Goal: Task Accomplishment & Management: Use online tool/utility

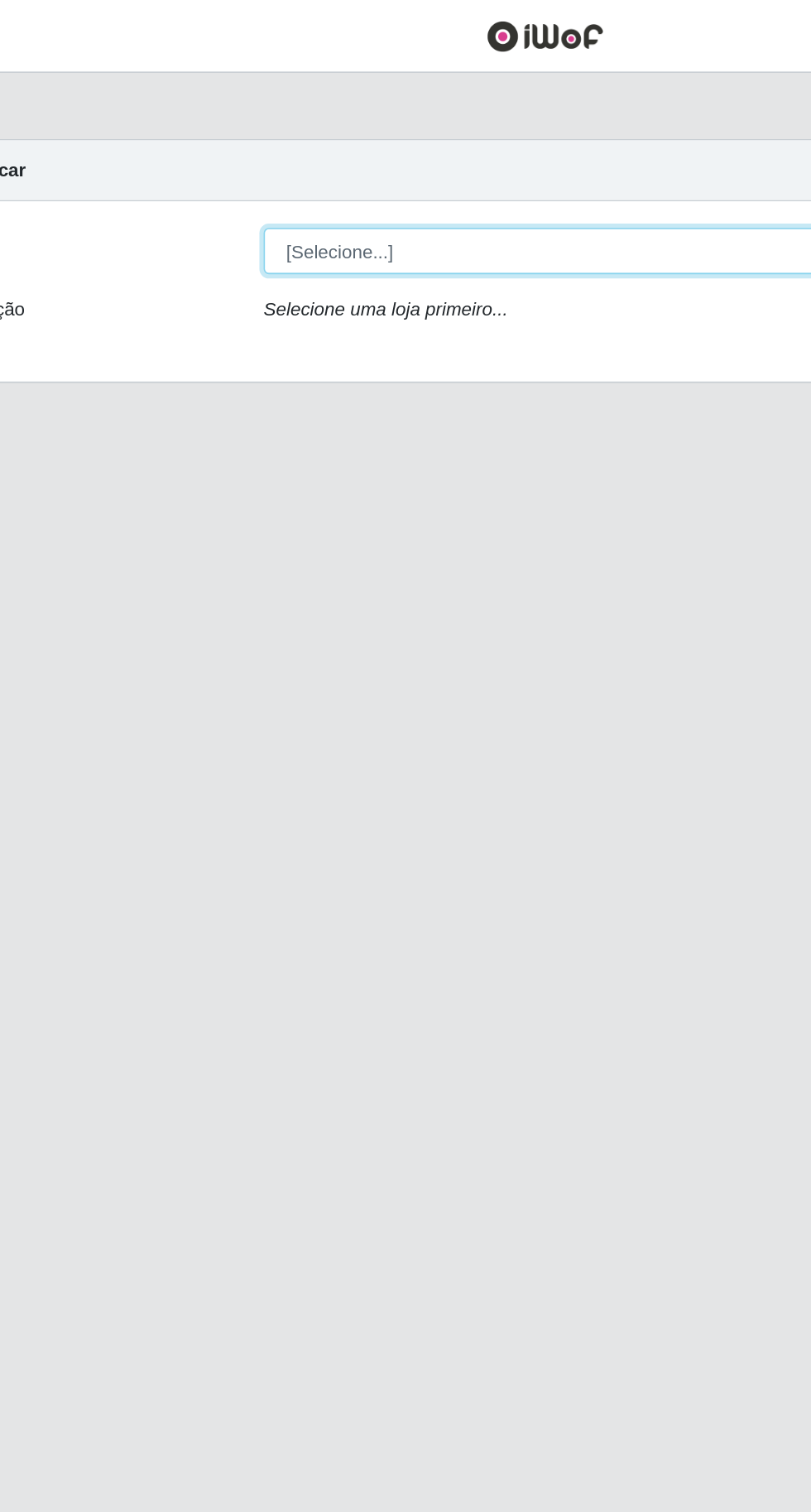
click at [381, 158] on select "[Selecione...] Extraplus - [GEOGRAPHIC_DATA] 03 - [GEOGRAPHIC_DATA]" at bounding box center [499, 156] width 538 height 29
select select "468"
click at [230, 142] on select "[Selecione...] Extraplus - [GEOGRAPHIC_DATA] 03 - [GEOGRAPHIC_DATA]" at bounding box center [499, 156] width 538 height 29
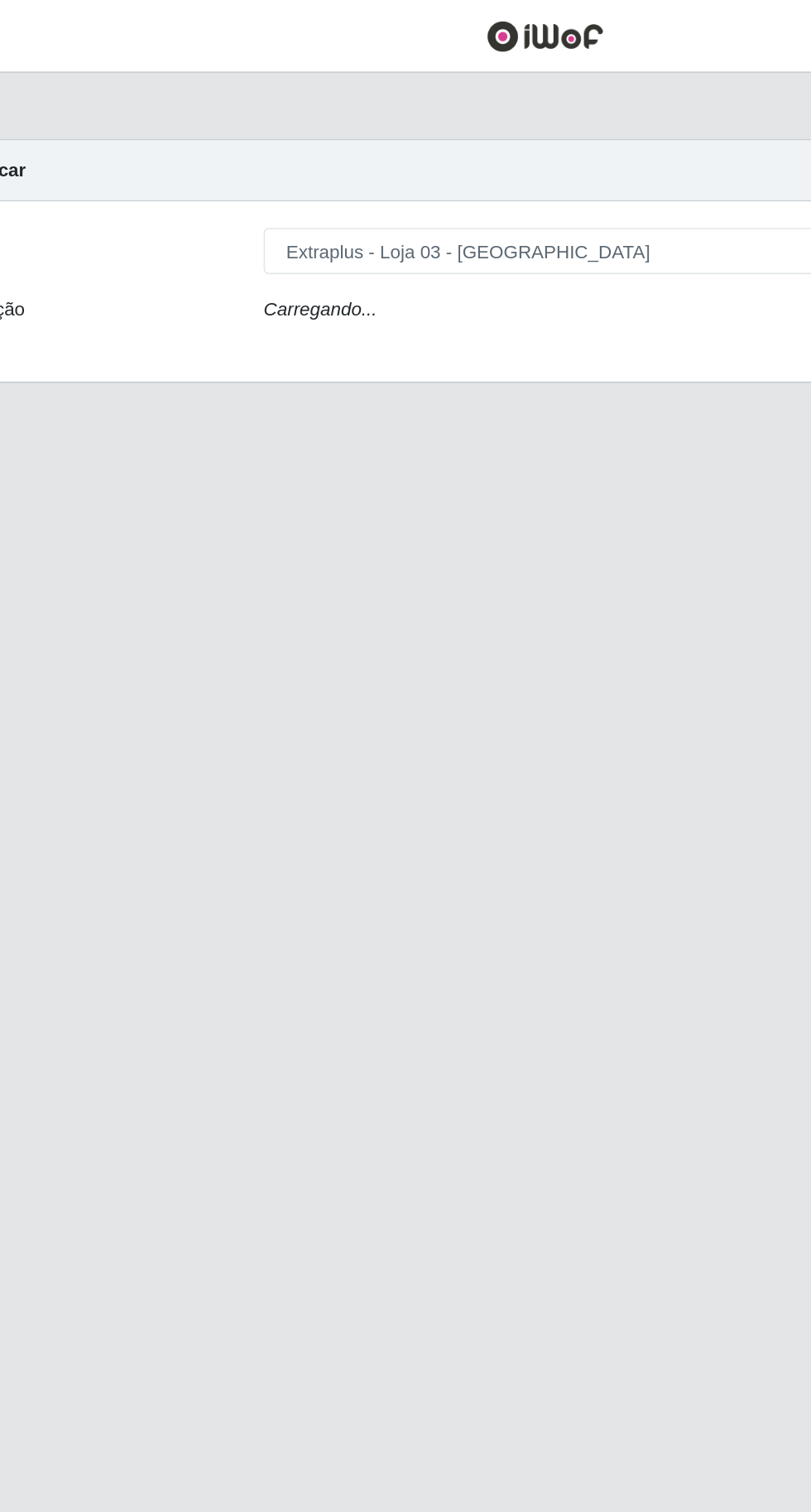
click at [375, 185] on div "Carregando..." at bounding box center [499, 197] width 564 height 24
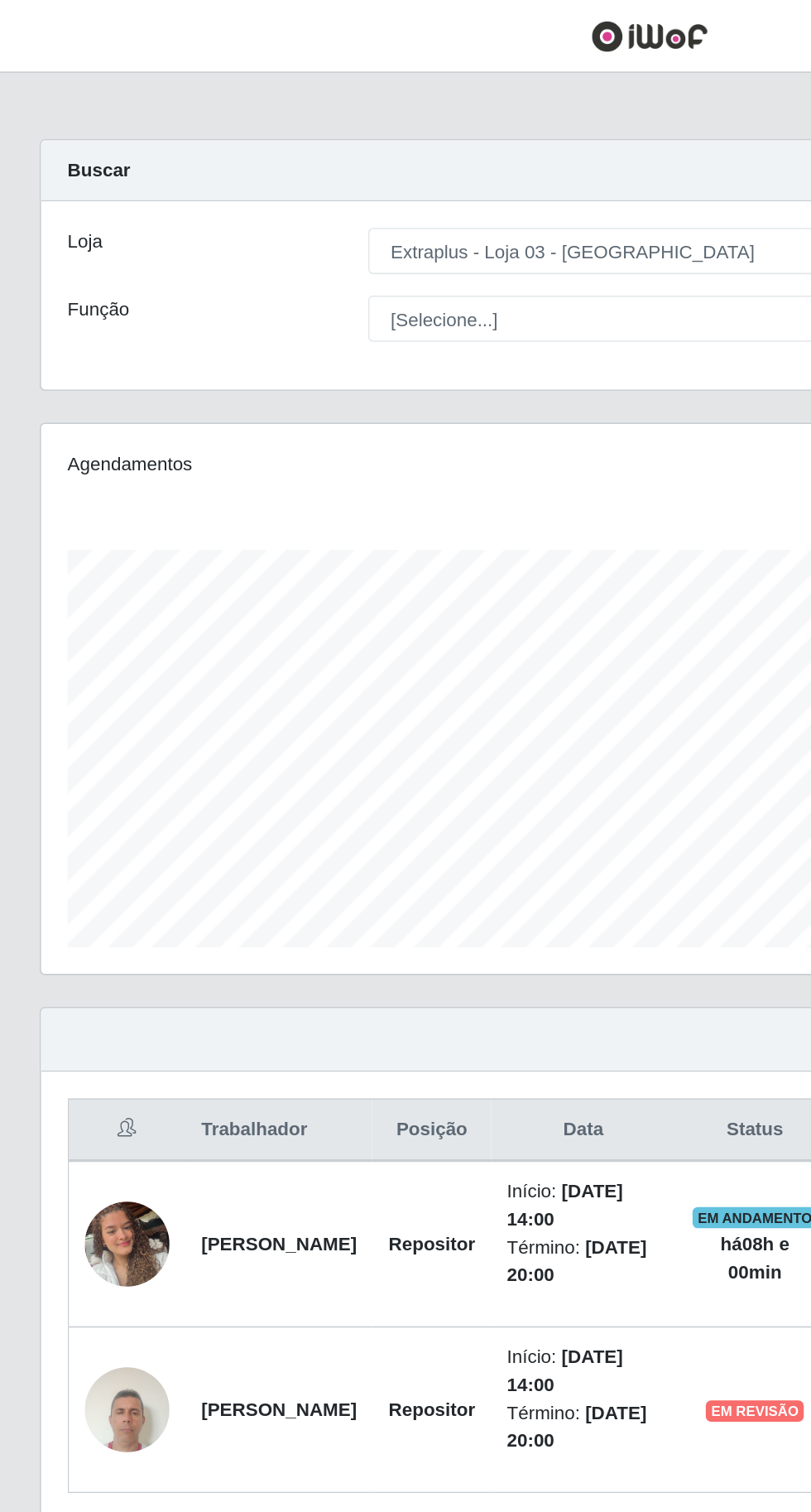
scroll to position [343, 759]
click at [333, 204] on select "[Selecione...] Repositor Repositor + Repositor ++" at bounding box center [499, 199] width 538 height 29
click at [230, 185] on select "[Selecione...] Repositor Repositor + Repositor ++" at bounding box center [499, 199] width 538 height 29
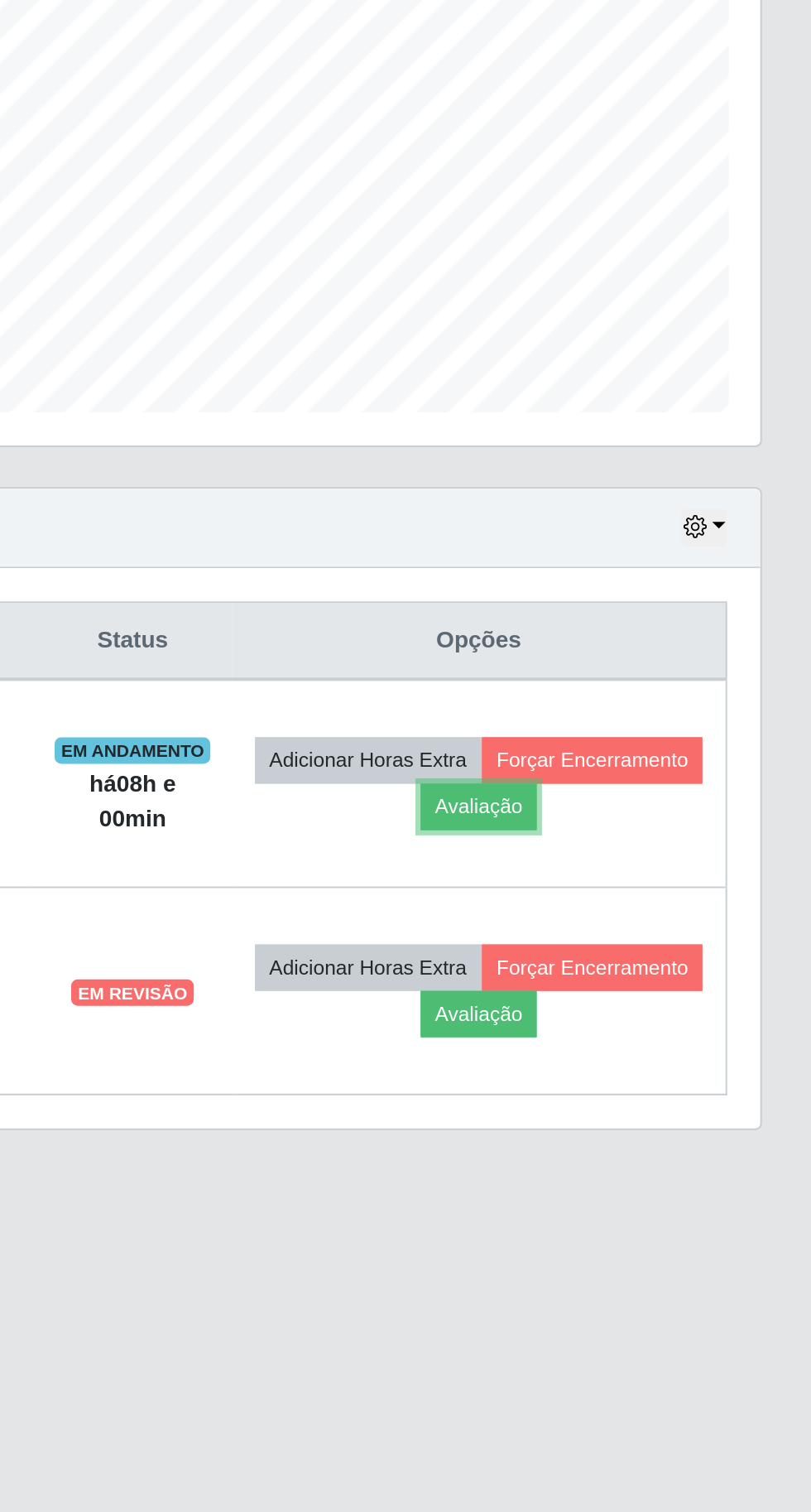
click at [674, 785] on button "Avaliação" at bounding box center [645, 789] width 59 height 23
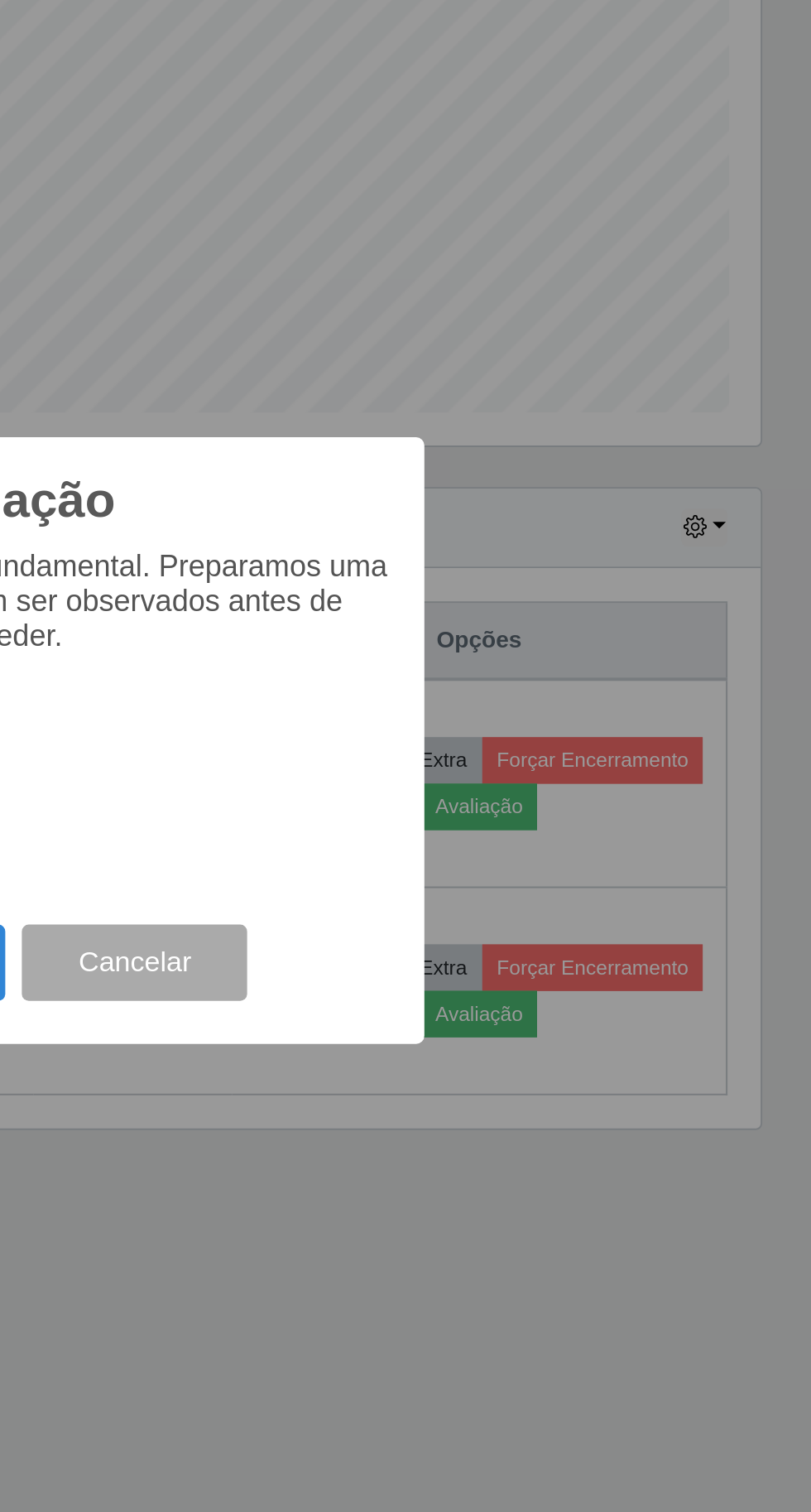
scroll to position [0, 0]
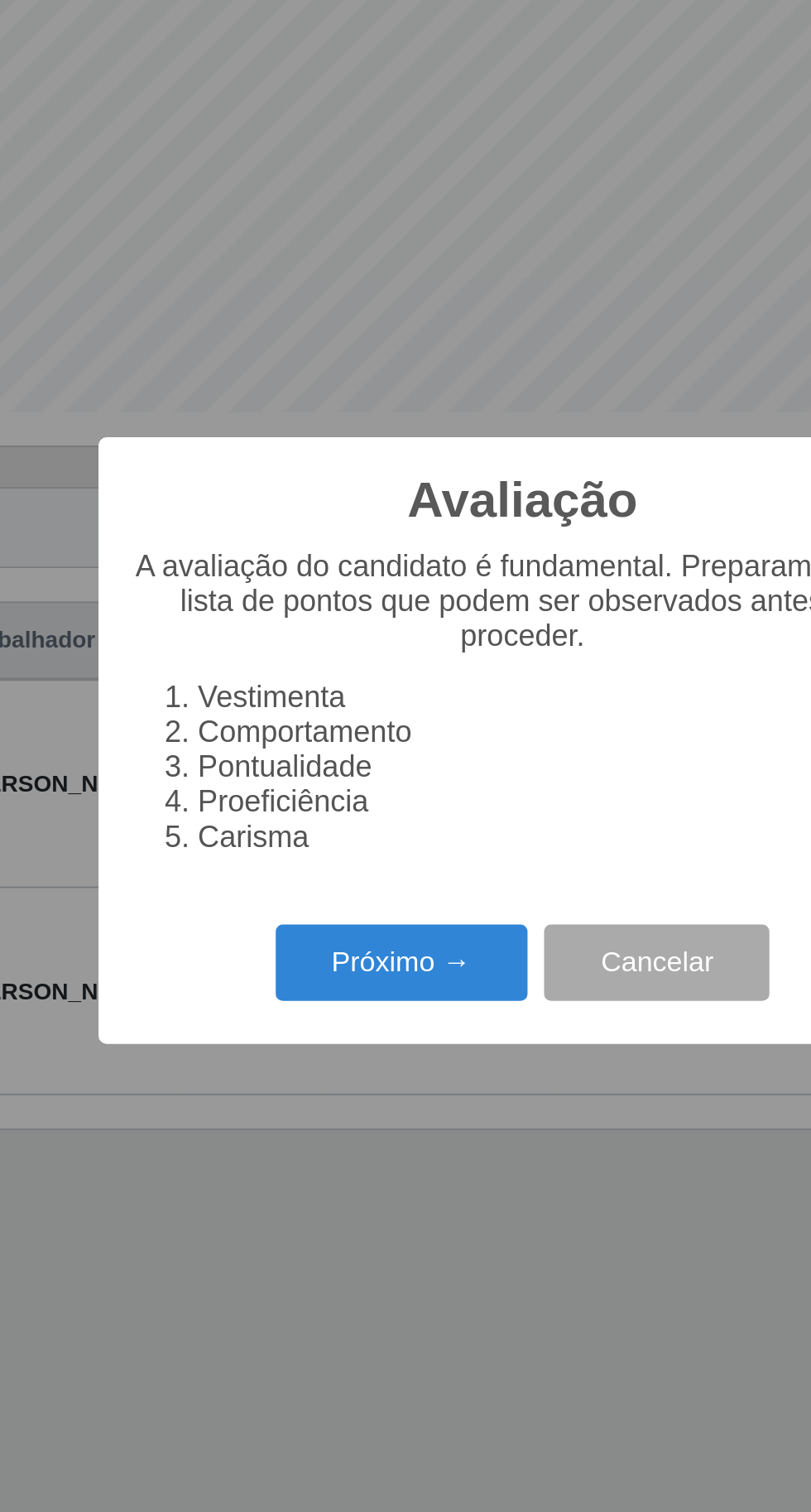
click at [327, 887] on button "Próximo →" at bounding box center [345, 867] width 125 height 39
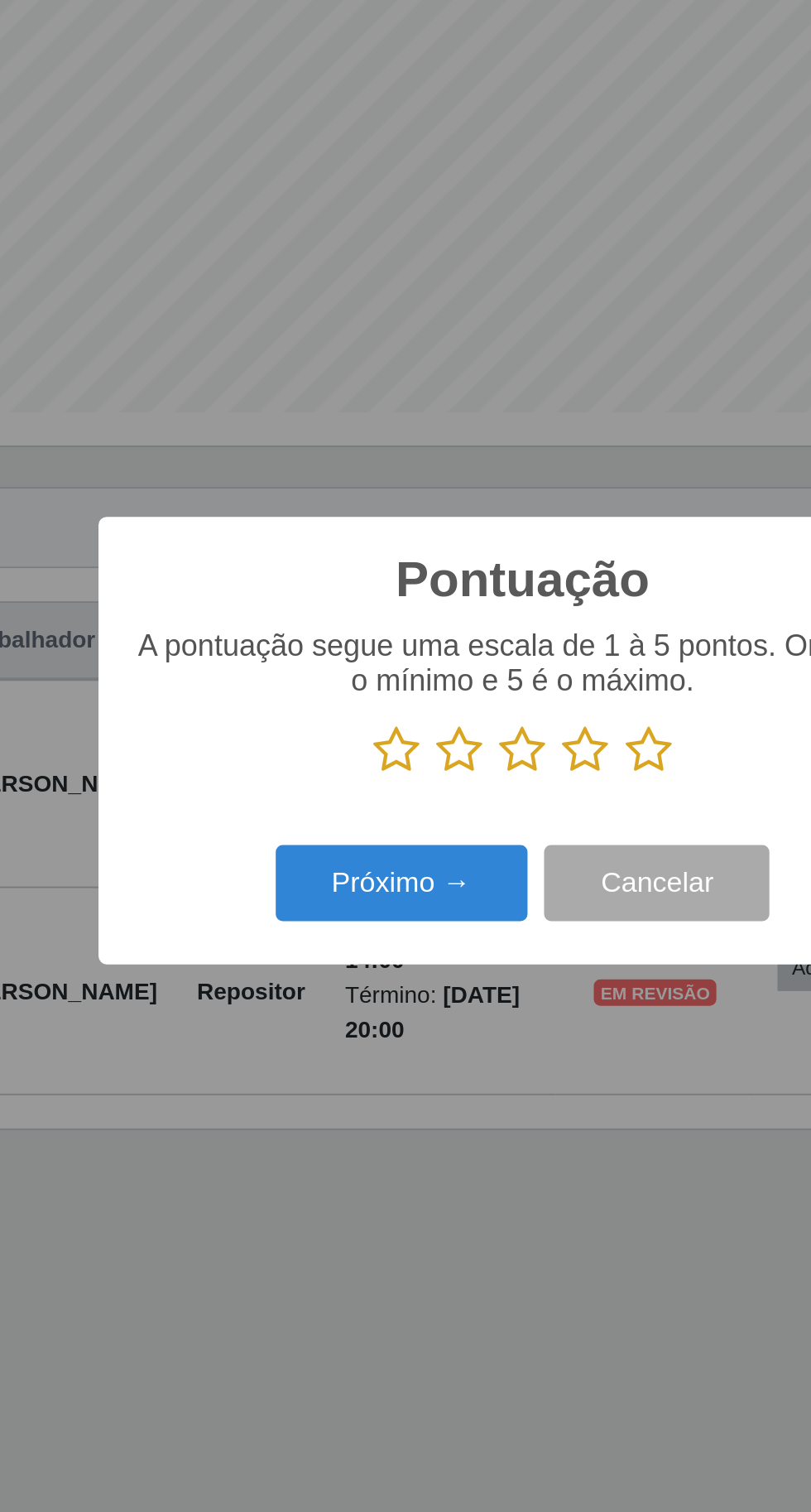
click at [465, 774] on icon at bounding box center [468, 761] width 23 height 25
click at [457, 774] on input "radio" at bounding box center [457, 774] width 0 height 0
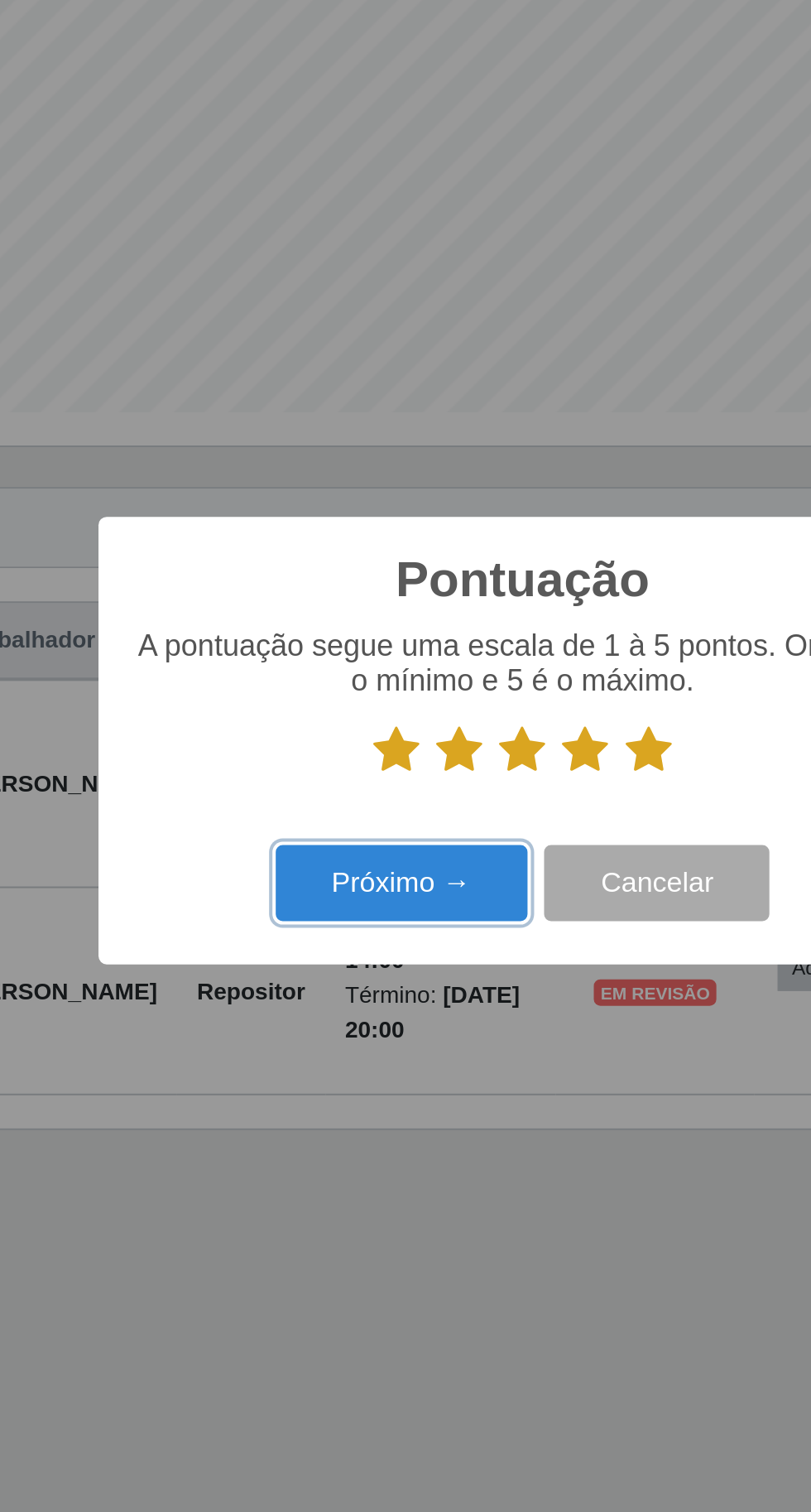
click at [353, 847] on button "Próximo →" at bounding box center [345, 828] width 125 height 39
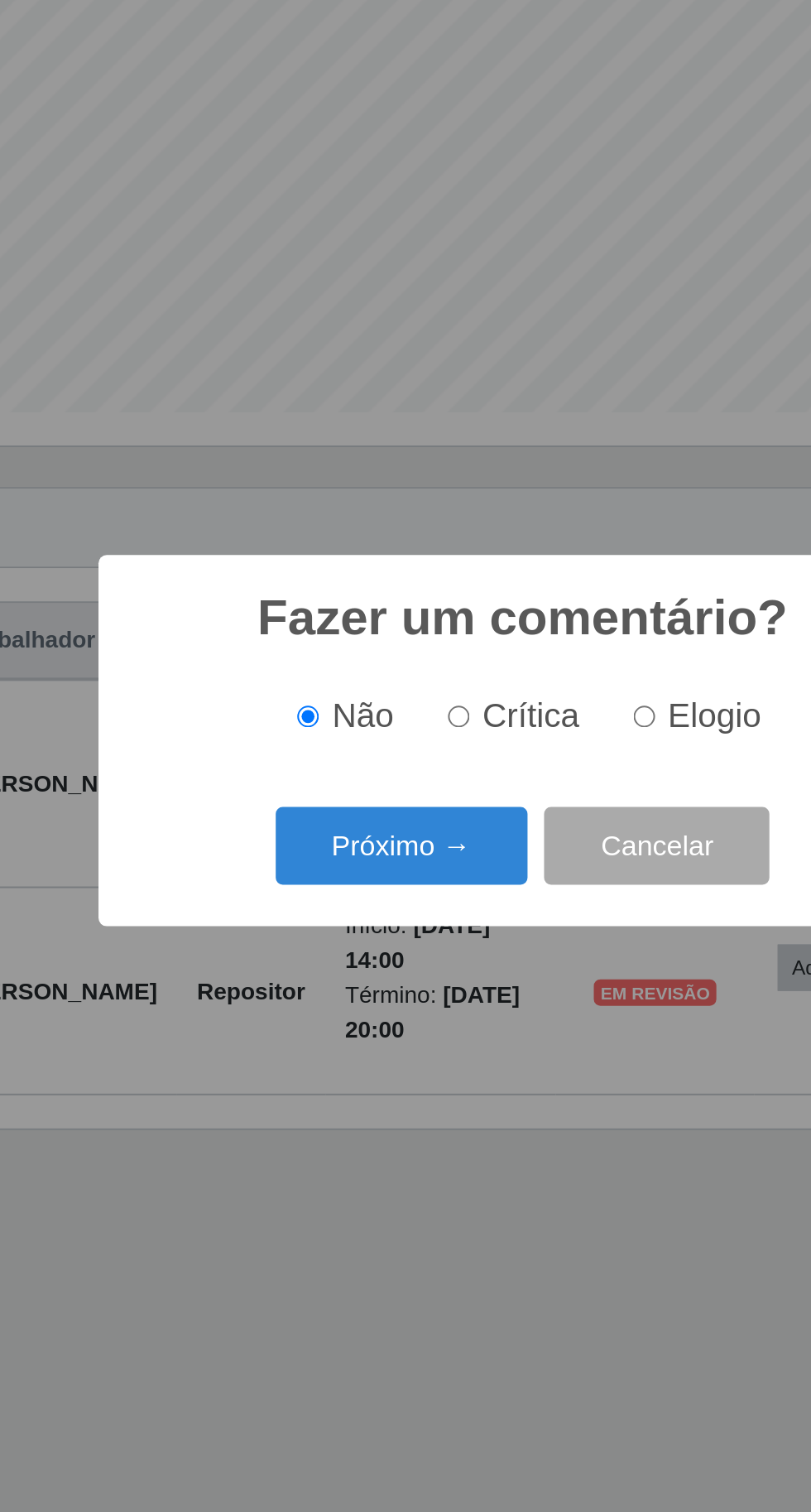
click at [350, 828] on button "Próximo →" at bounding box center [345, 808] width 125 height 39
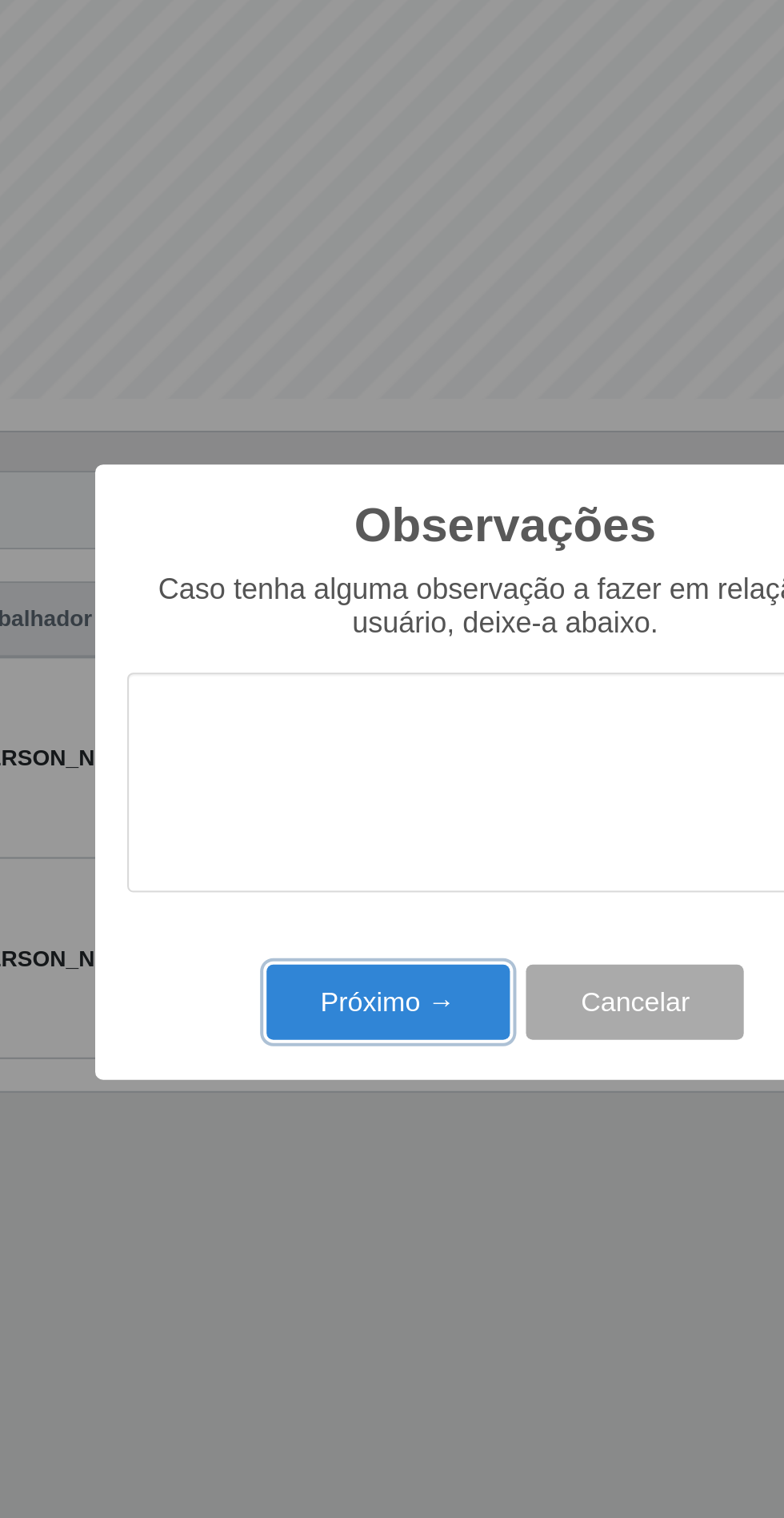
click at [359, 869] on button "Próximo →" at bounding box center [333, 874] width 121 height 38
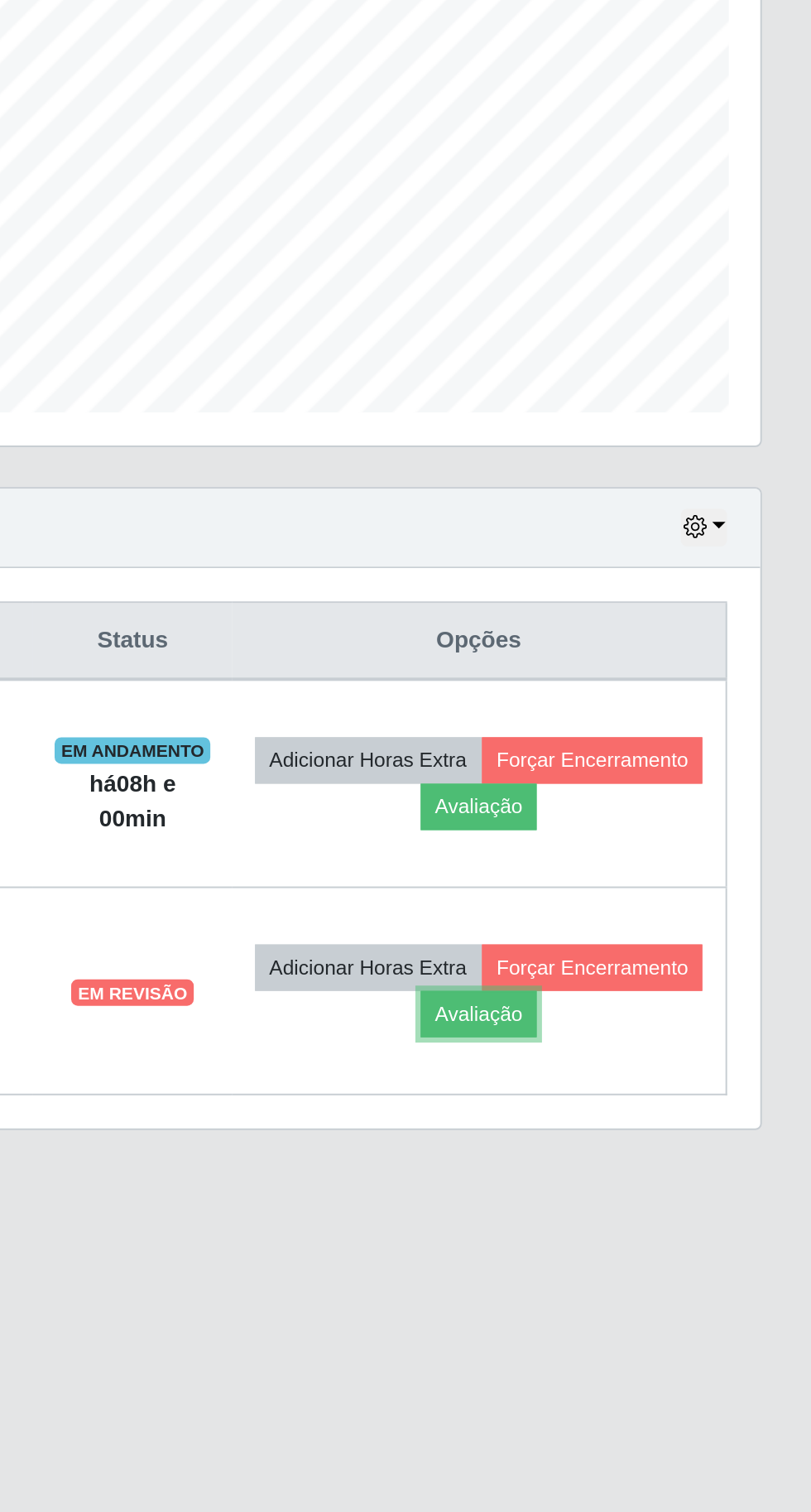
click at [674, 891] on button "Avaliação" at bounding box center [645, 892] width 59 height 23
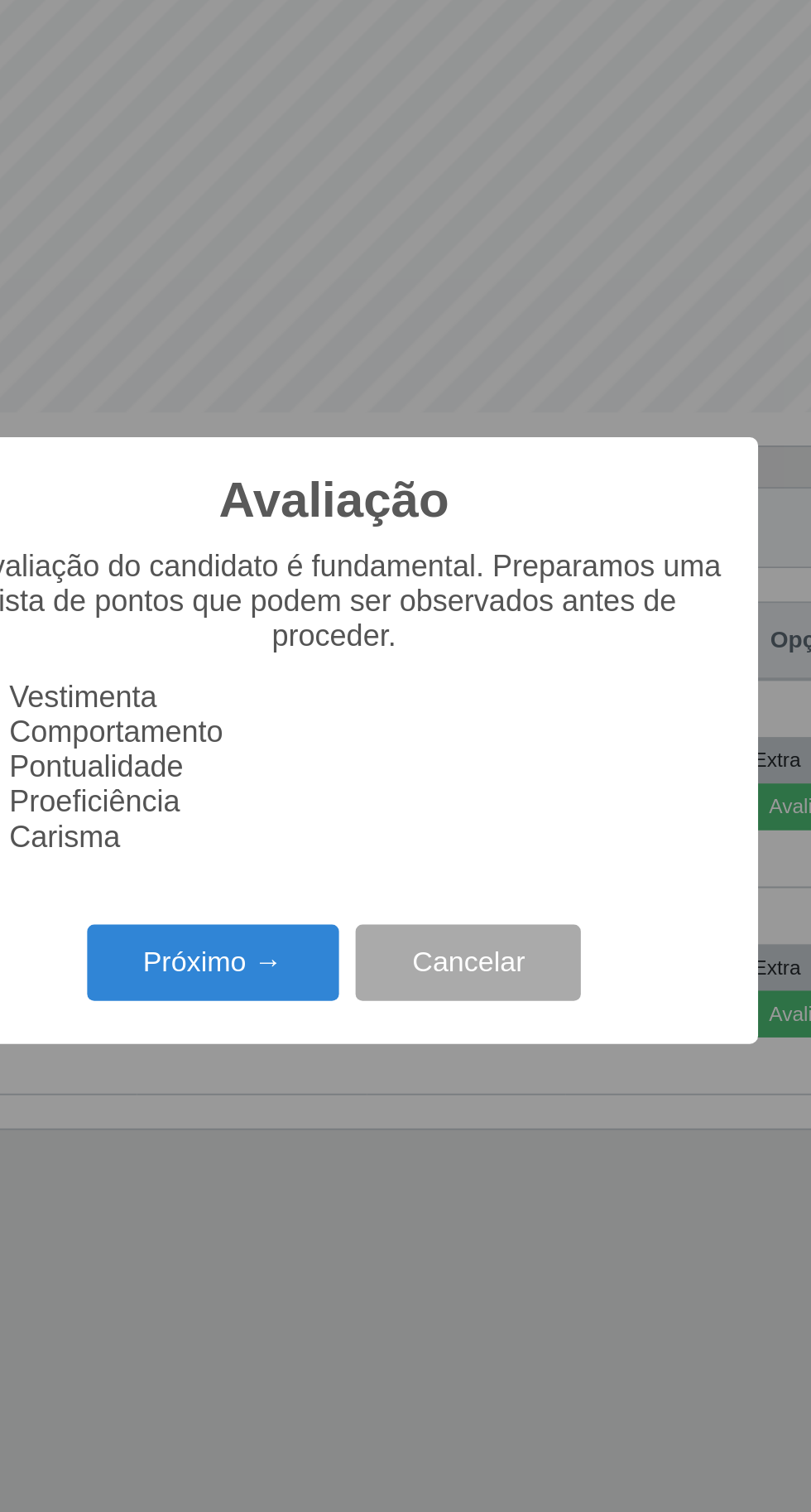
click at [346, 866] on button "Próximo →" at bounding box center [345, 867] width 125 height 39
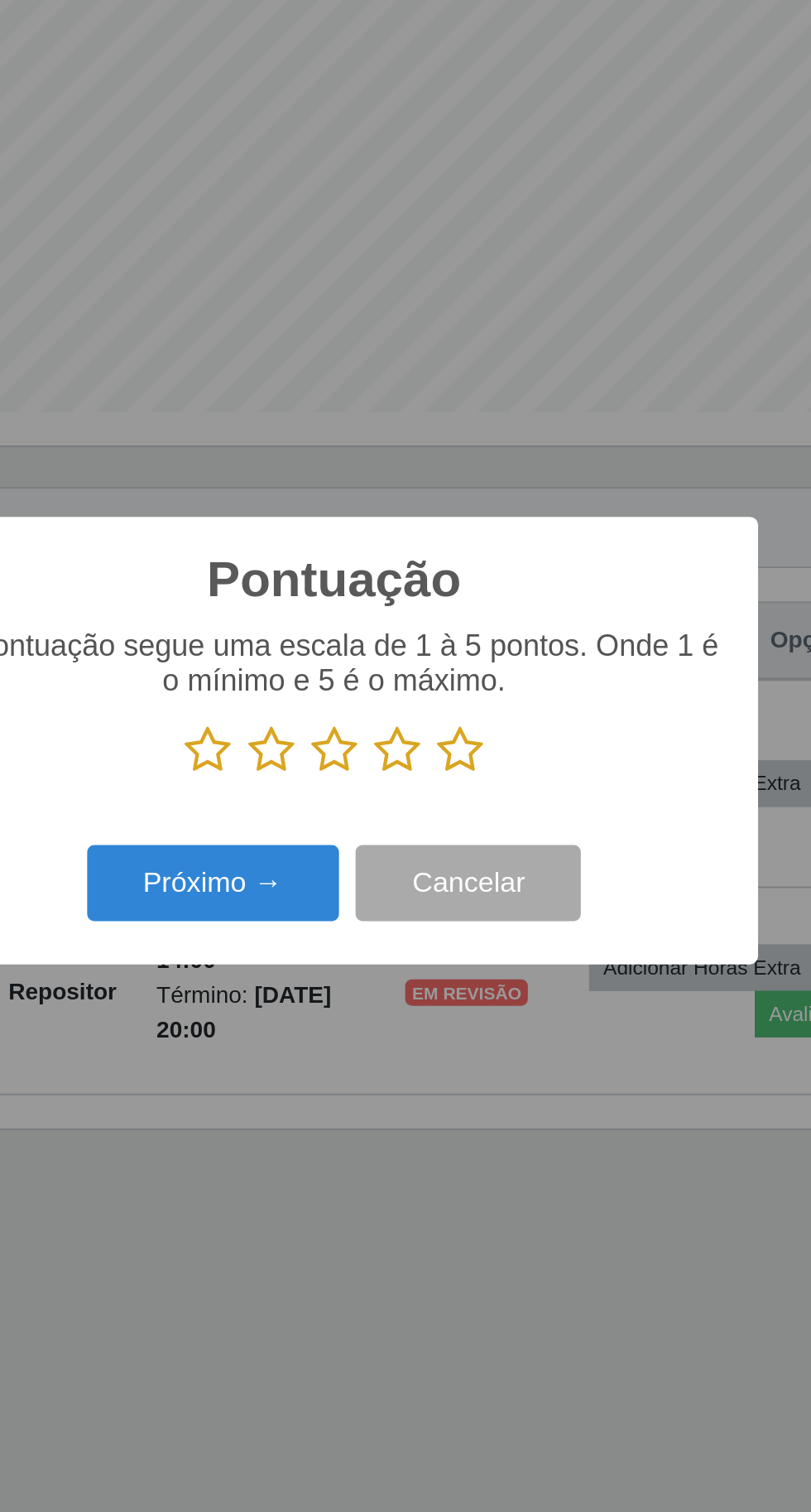
click at [467, 754] on icon at bounding box center [468, 761] width 23 height 25
click at [457, 774] on input "radio" at bounding box center [457, 774] width 0 height 0
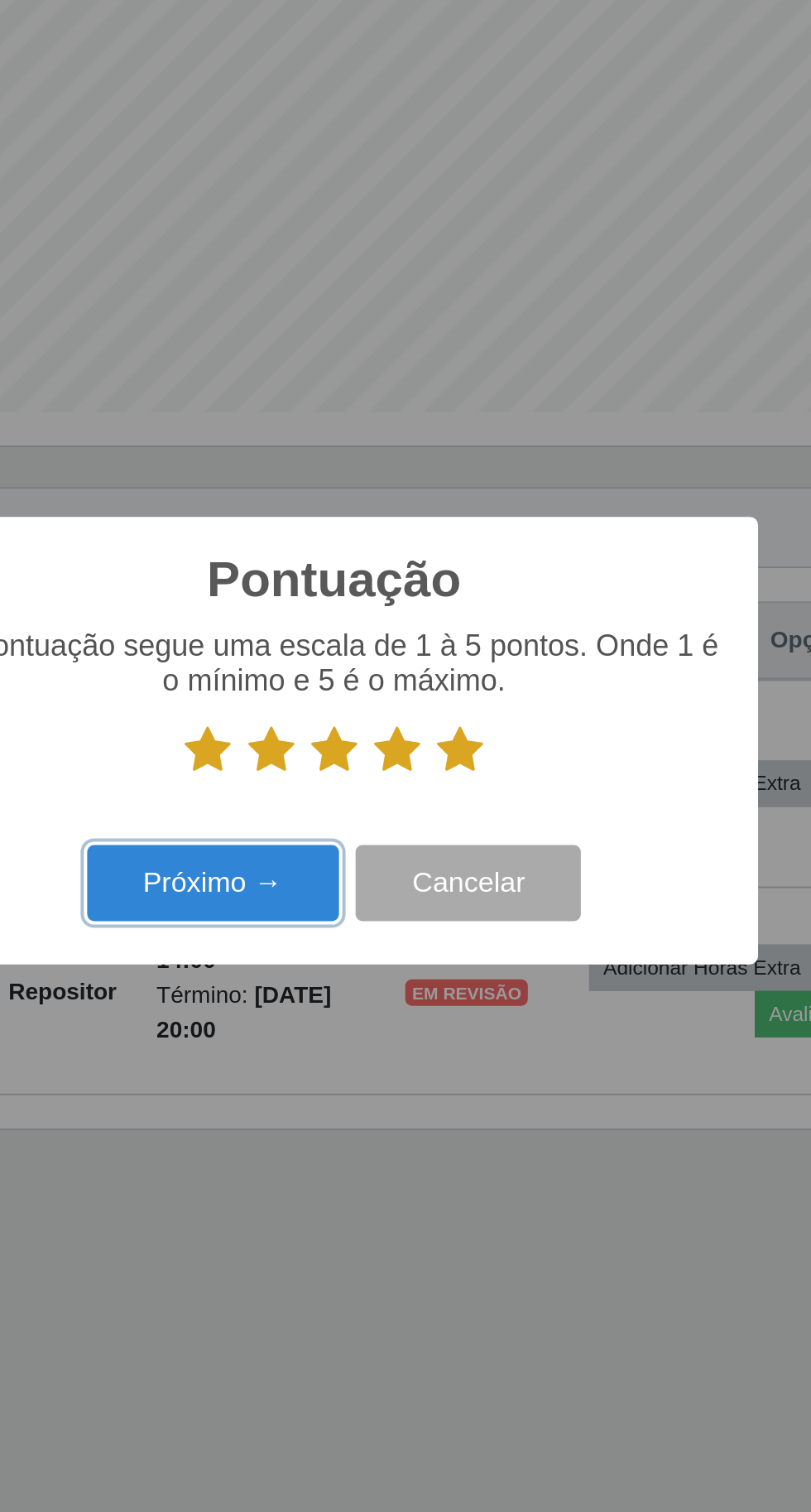
click at [355, 817] on button "Próximo →" at bounding box center [345, 828] width 125 height 39
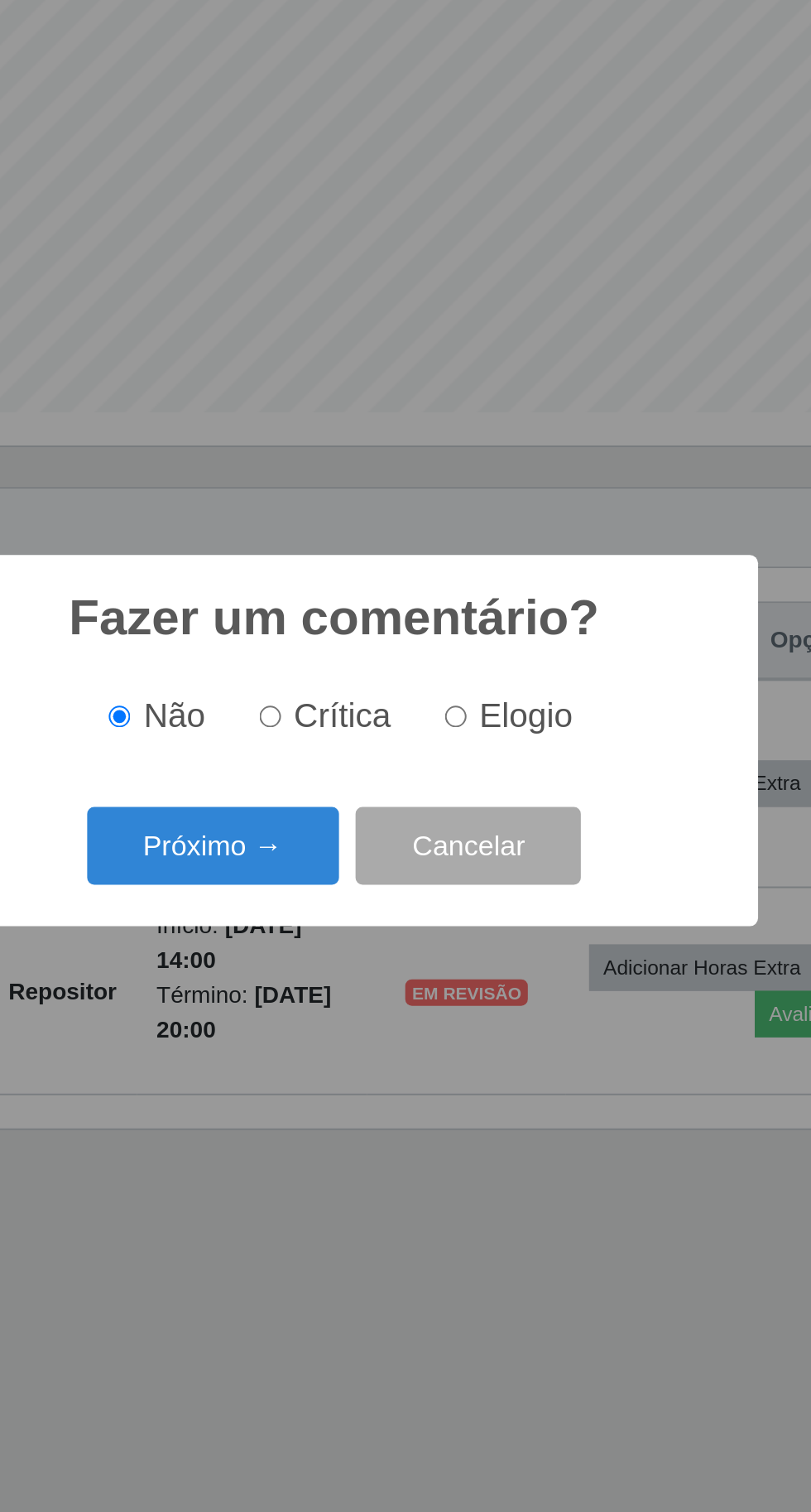
click at [351, 791] on button "Próximo →" at bounding box center [345, 808] width 125 height 39
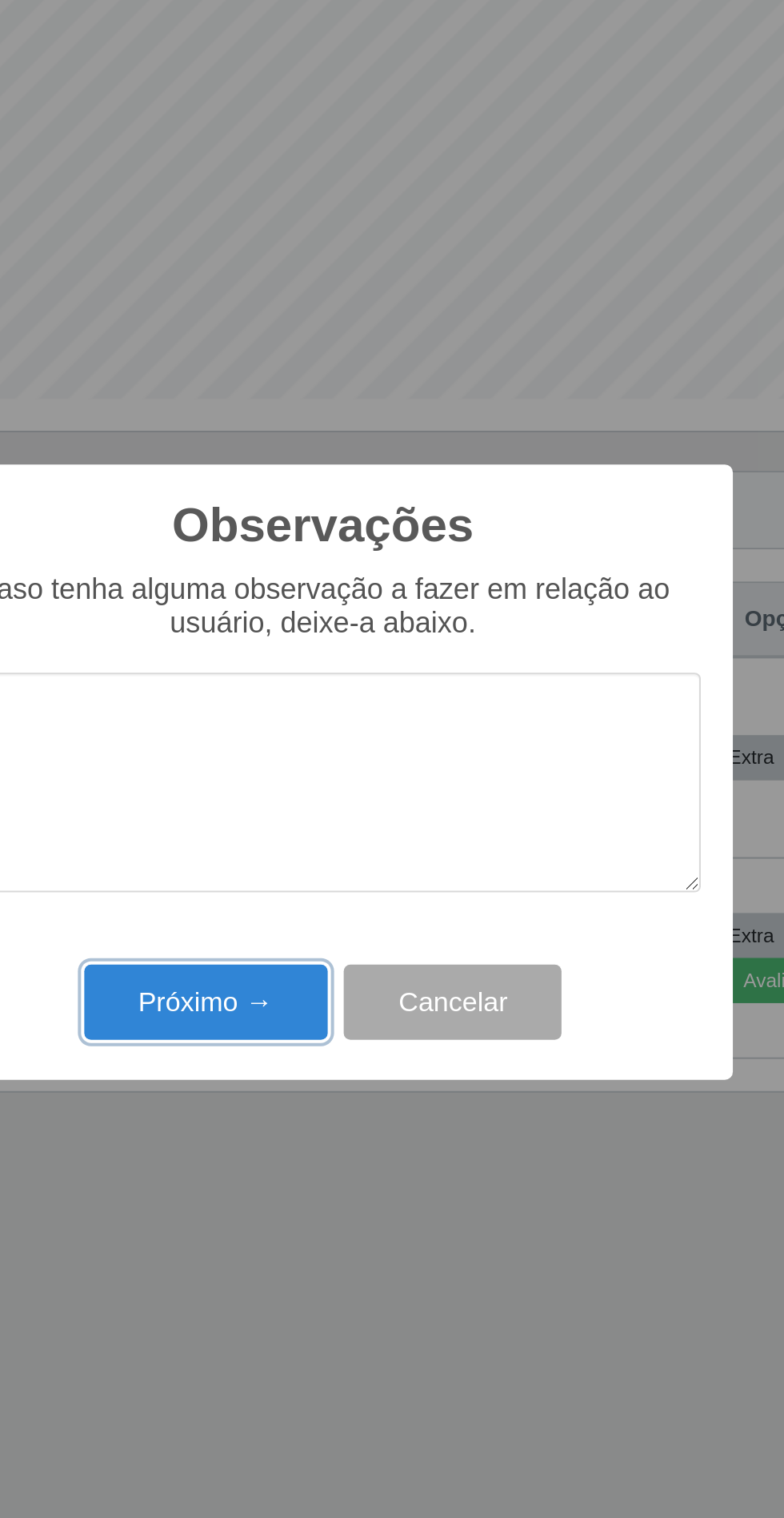
click at [364, 859] on button "Próximo →" at bounding box center [333, 874] width 121 height 38
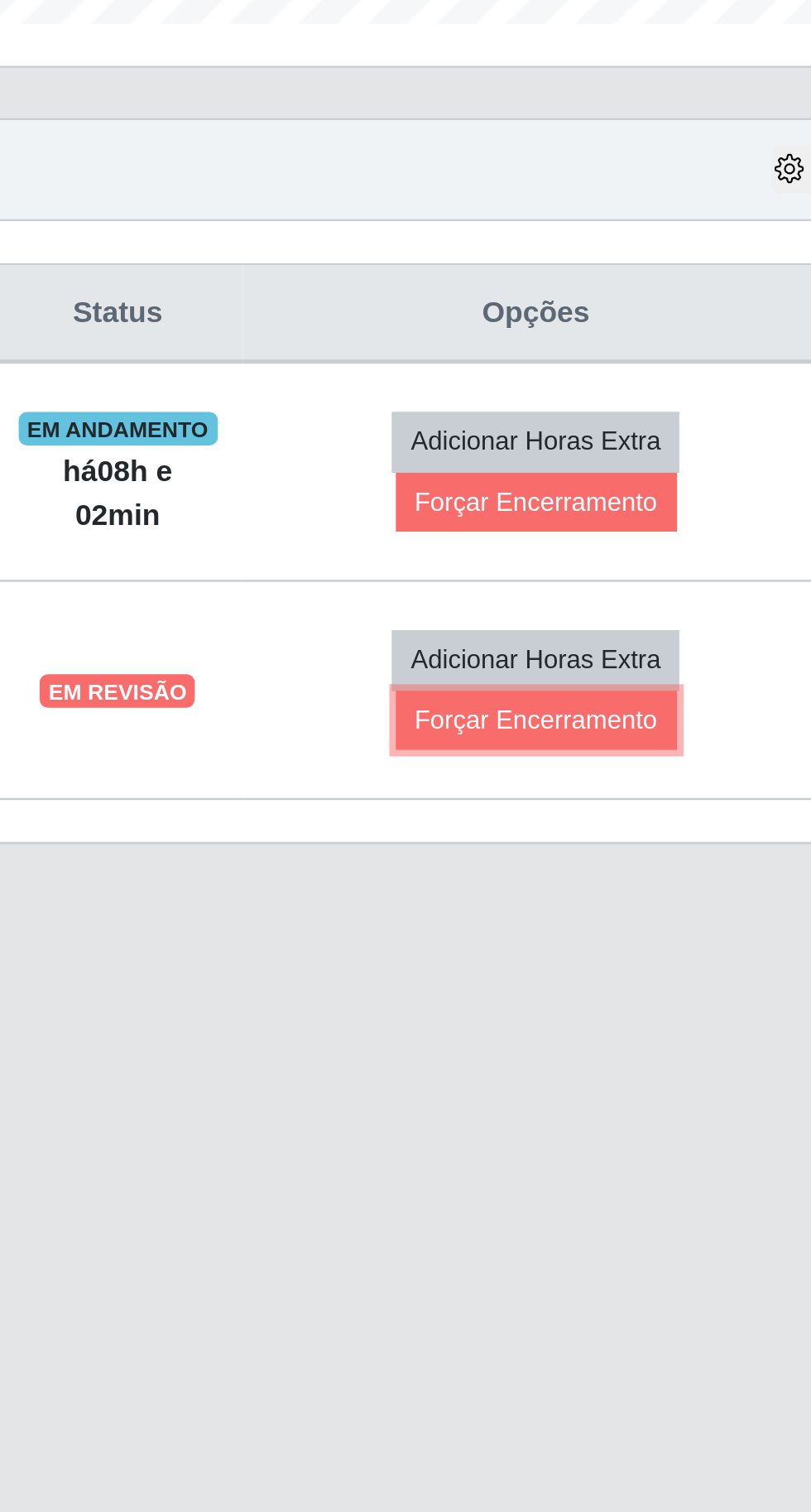
click at [703, 879] on button "Forçar Encerramento" at bounding box center [653, 867] width 111 height 23
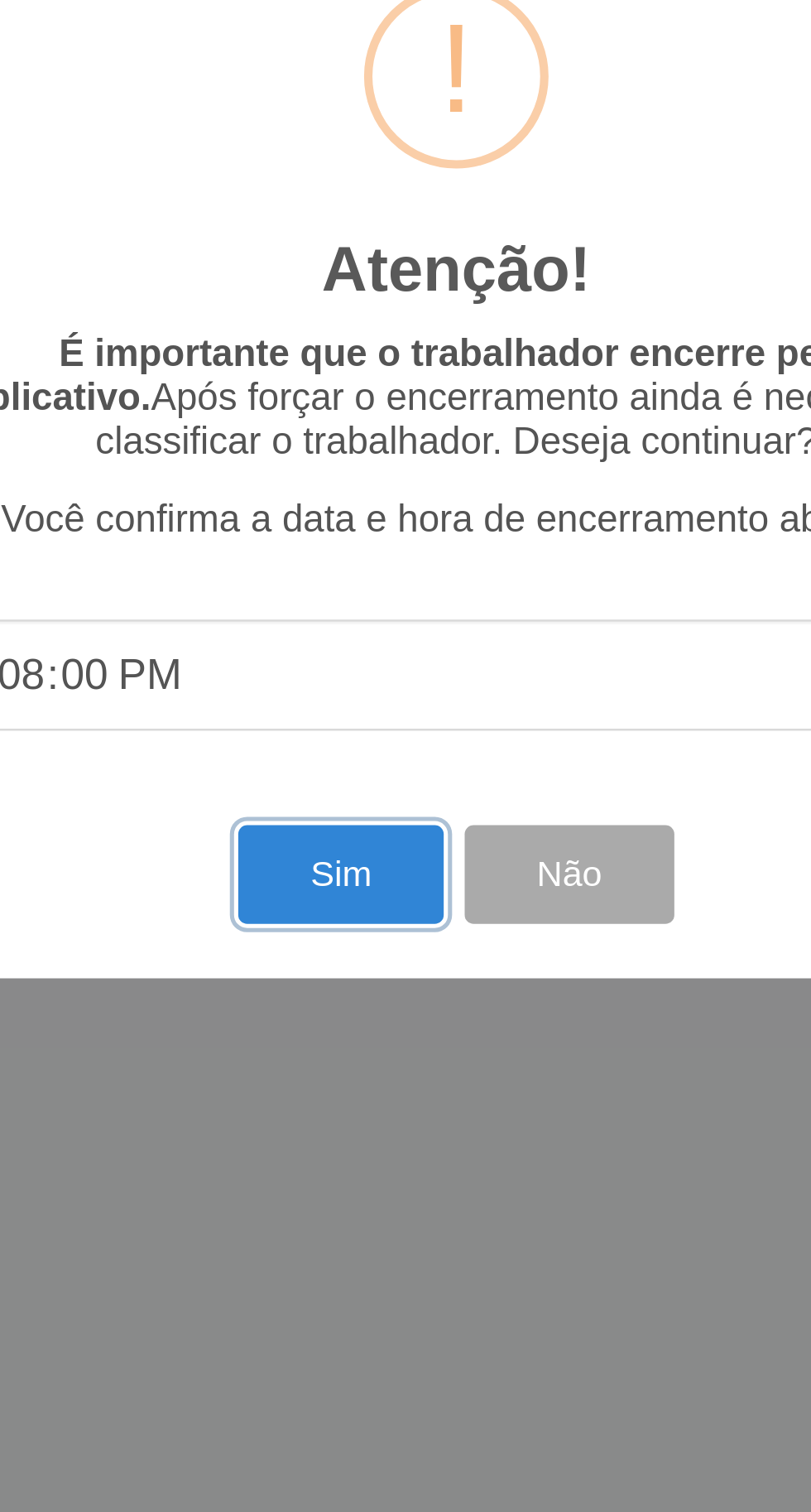
click at [364, 926] on button "Sim" at bounding box center [360, 928] width 81 height 39
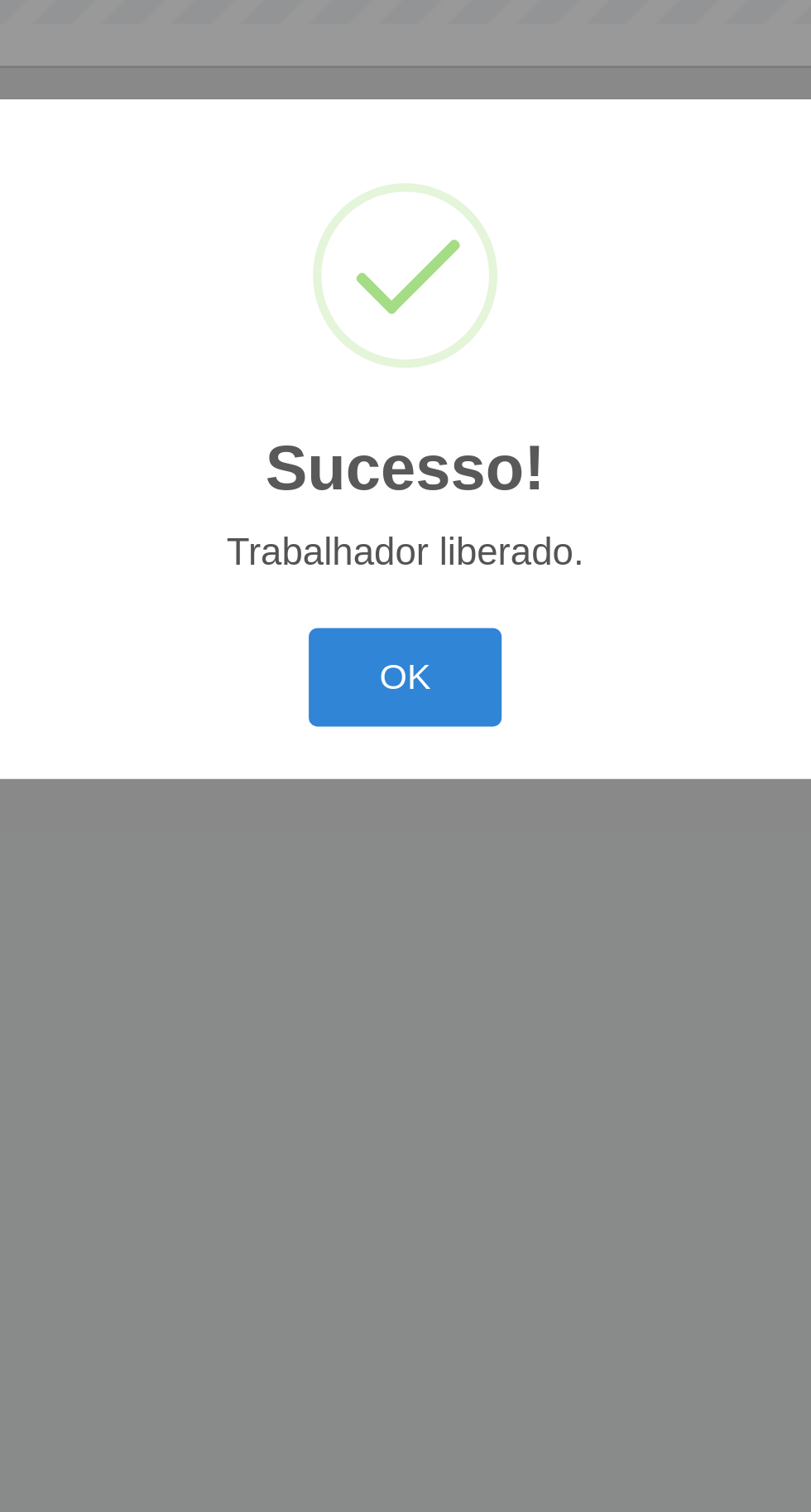
click at [410, 859] on button "OK" at bounding box center [406, 851] width 77 height 39
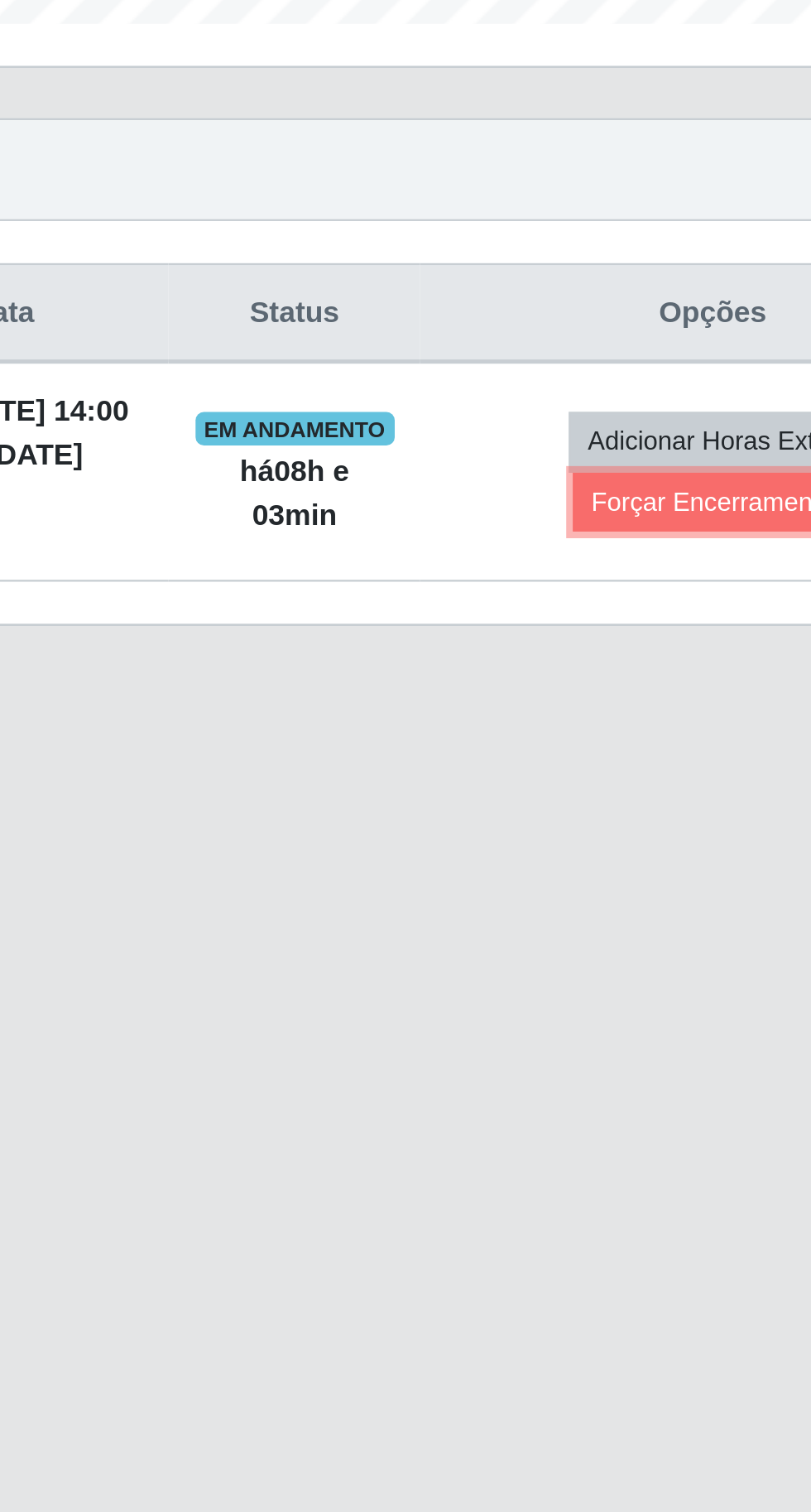
click at [629, 793] on button "Forçar Encerramento" at bounding box center [653, 780] width 111 height 23
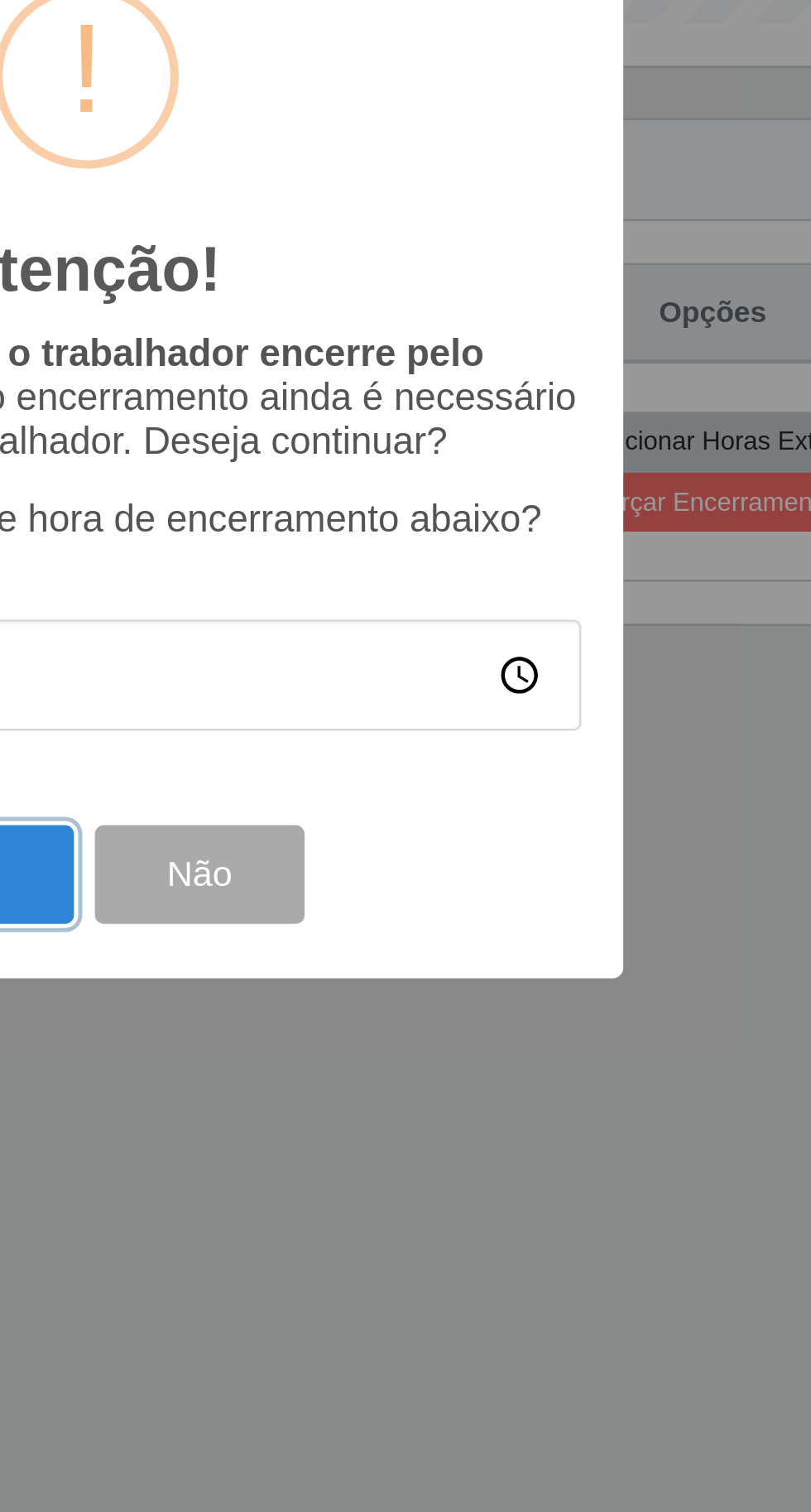
click at [373, 926] on button "Sim" at bounding box center [360, 928] width 81 height 39
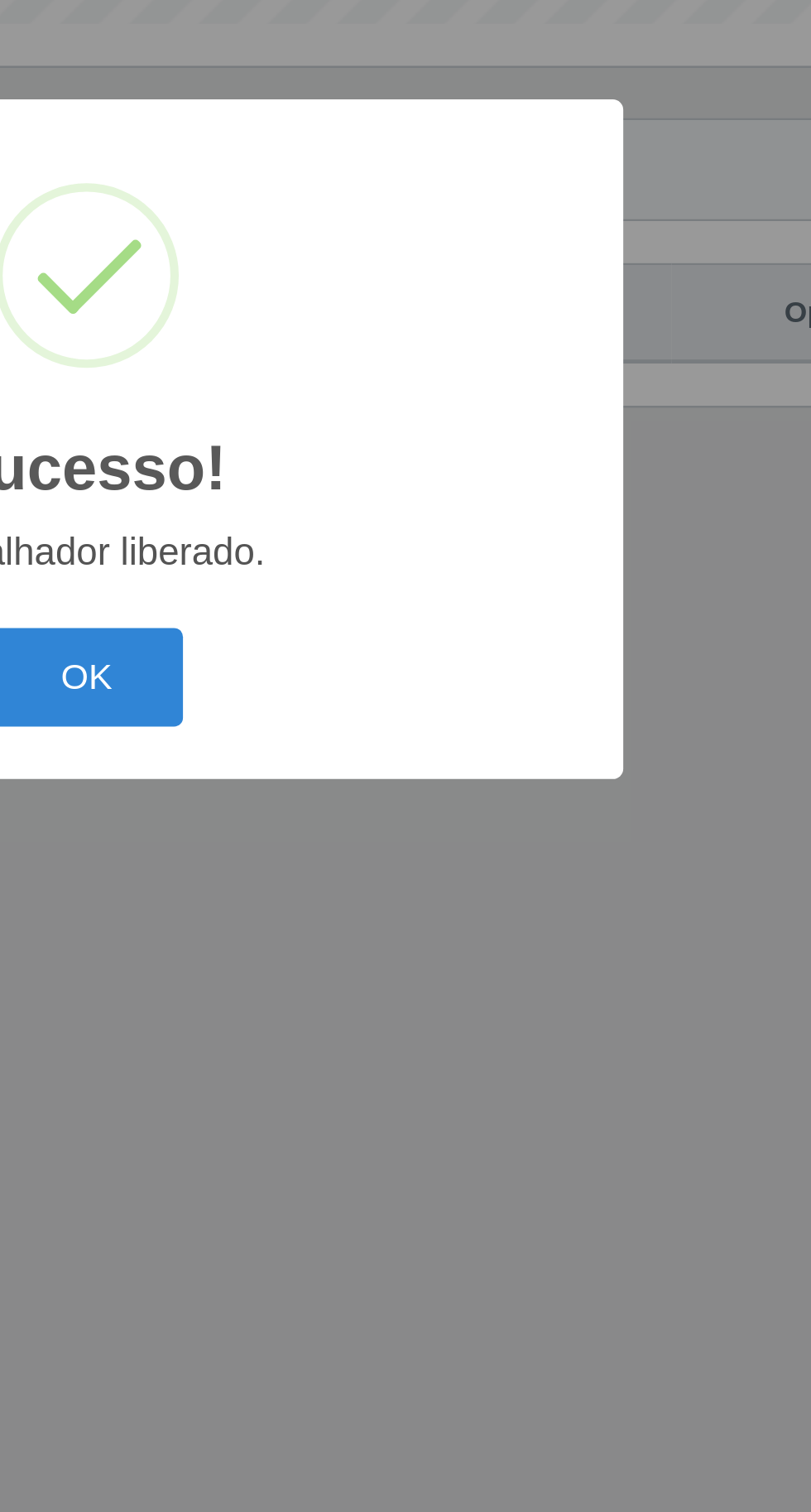
click at [408, 847] on button "OK" at bounding box center [406, 851] width 77 height 39
